Goal: Task Accomplishment & Management: Manage account settings

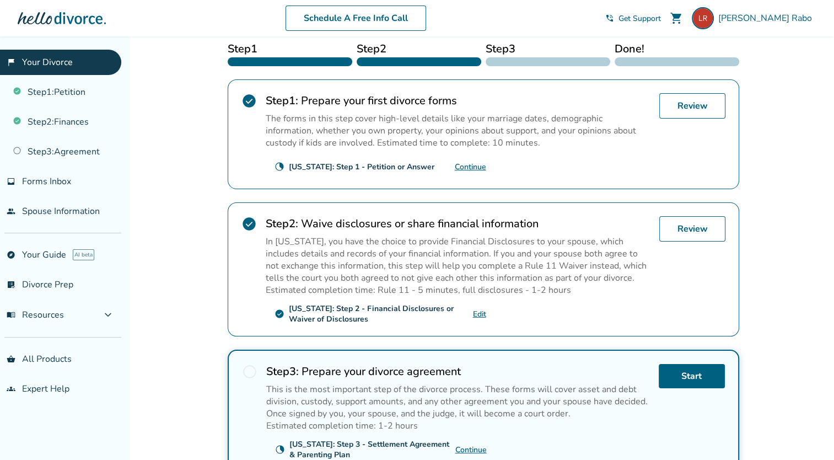
scroll to position [224, 0]
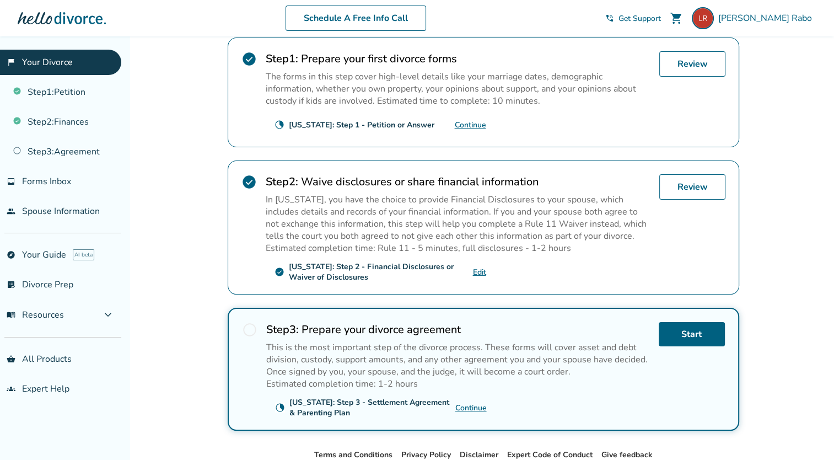
click at [466, 402] on link "Continue" at bounding box center [470, 407] width 31 height 10
click at [790, 23] on span "[PERSON_NAME]" at bounding box center [767, 18] width 98 height 12
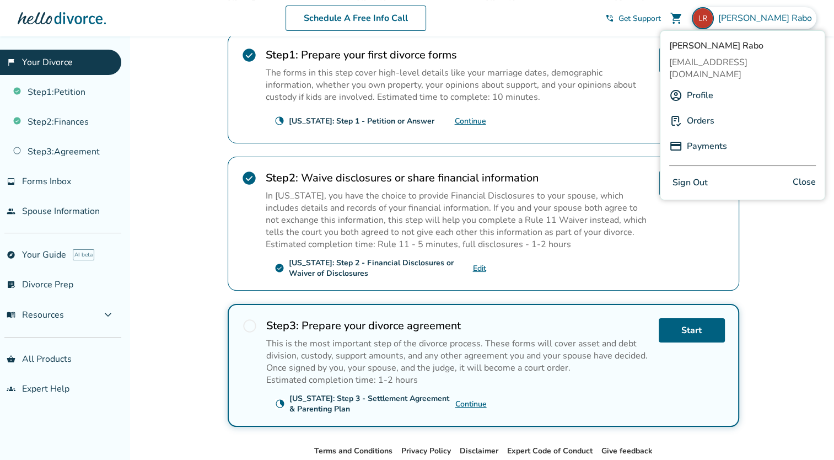
scroll to position [229, 0]
click at [700, 175] on button "Sign Out" at bounding box center [690, 183] width 42 height 16
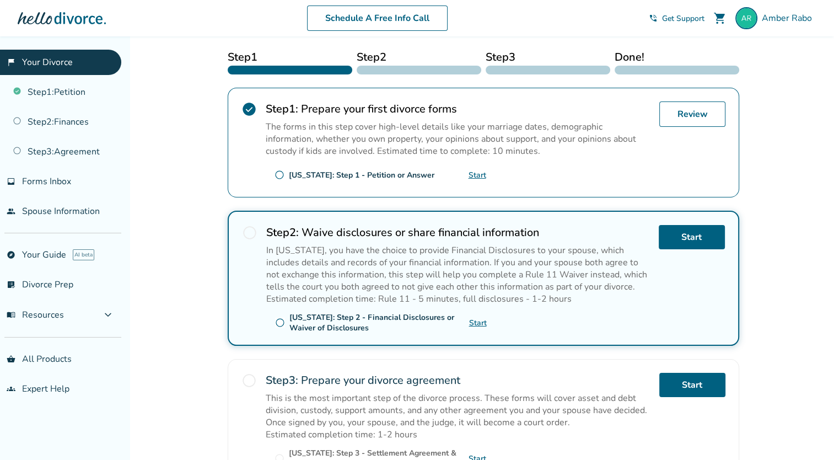
scroll to position [231, 0]
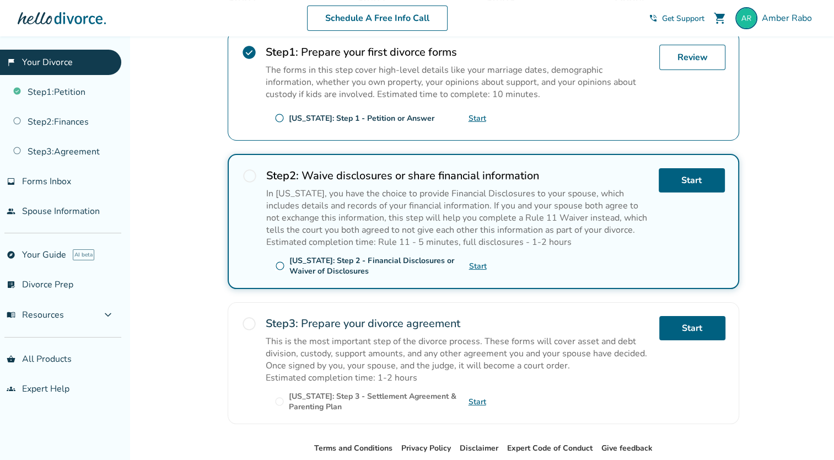
click at [471, 400] on link "Start" at bounding box center [477, 401] width 18 height 10
click at [775, 17] on span "[PERSON_NAME]" at bounding box center [788, 18] width 55 height 12
